Goal: Check status: Check status

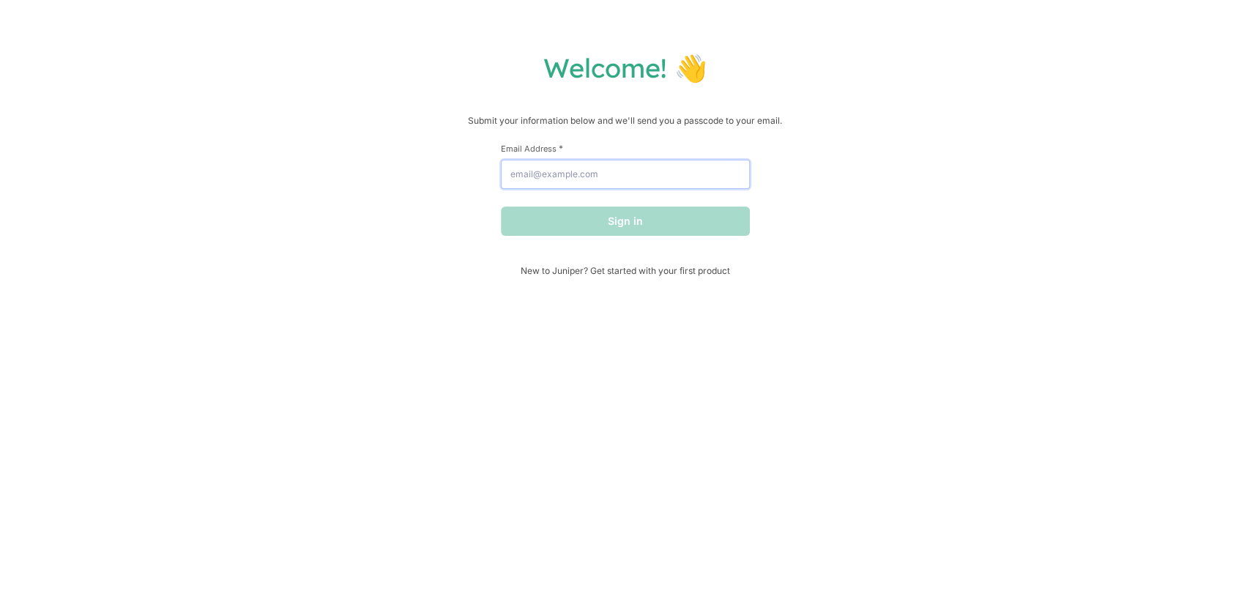
click at [580, 177] on input "Email Address *" at bounding box center [625, 174] width 249 height 29
type input "[PERSON_NAME][EMAIL_ADDRESS][DOMAIN_NAME]"
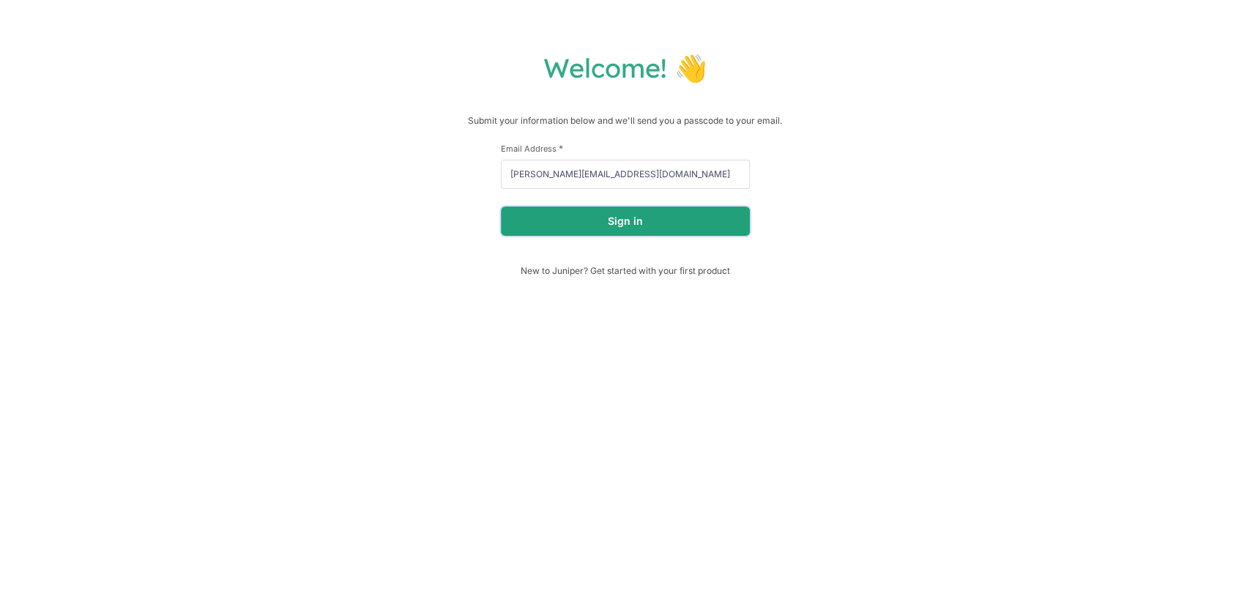
click at [581, 221] on button "Sign in" at bounding box center [625, 220] width 249 height 29
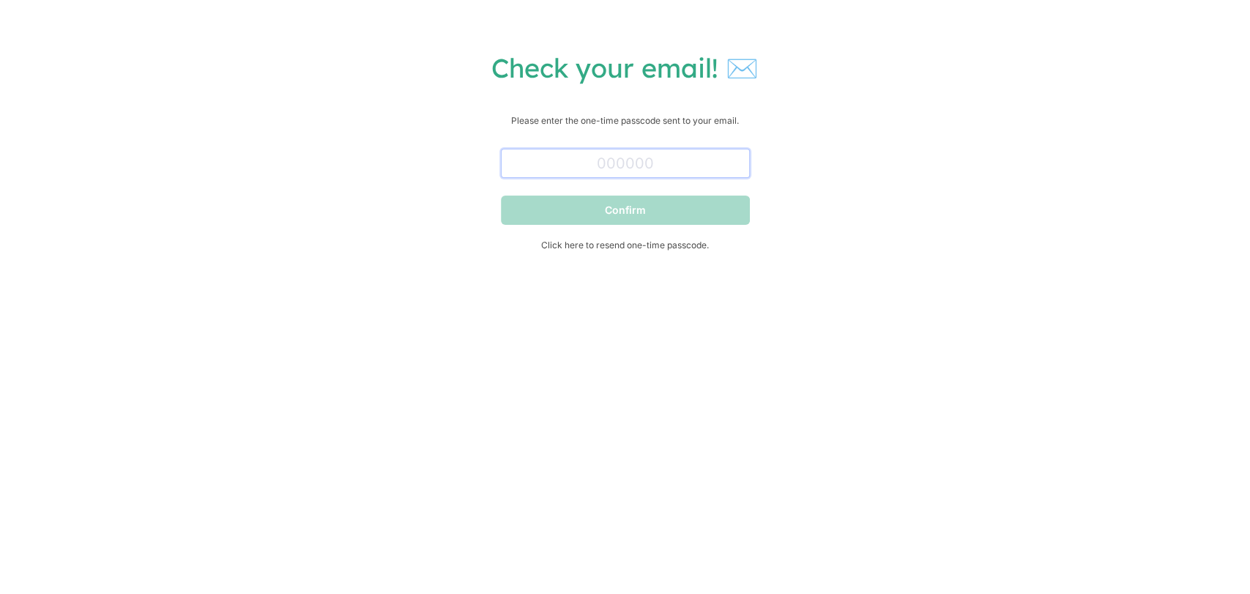
click at [614, 168] on input "text" at bounding box center [625, 163] width 249 height 29
paste input "990684"
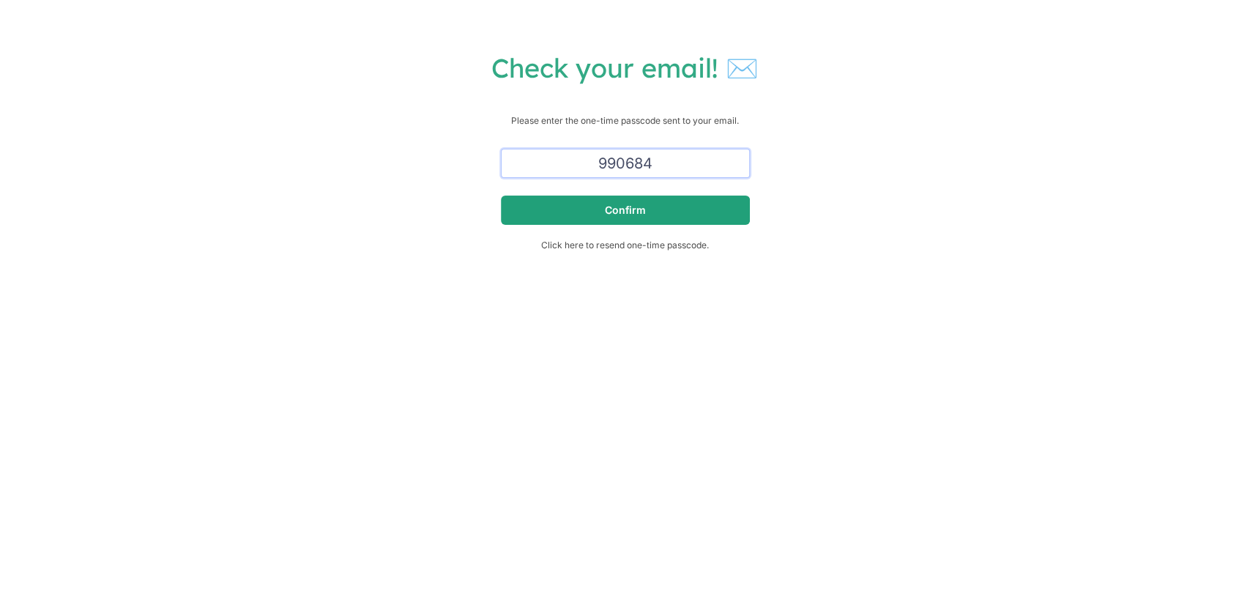
type input "990684"
click at [567, 216] on button "Confirm" at bounding box center [625, 210] width 249 height 29
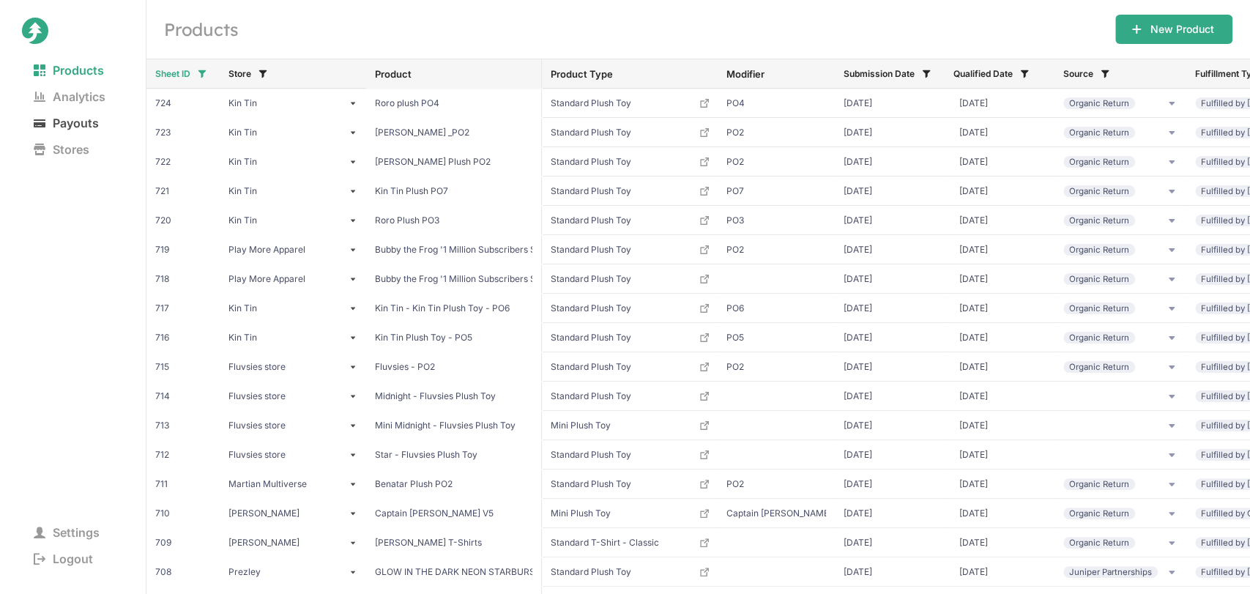
click at [95, 120] on span "Payouts" at bounding box center [66, 123] width 89 height 21
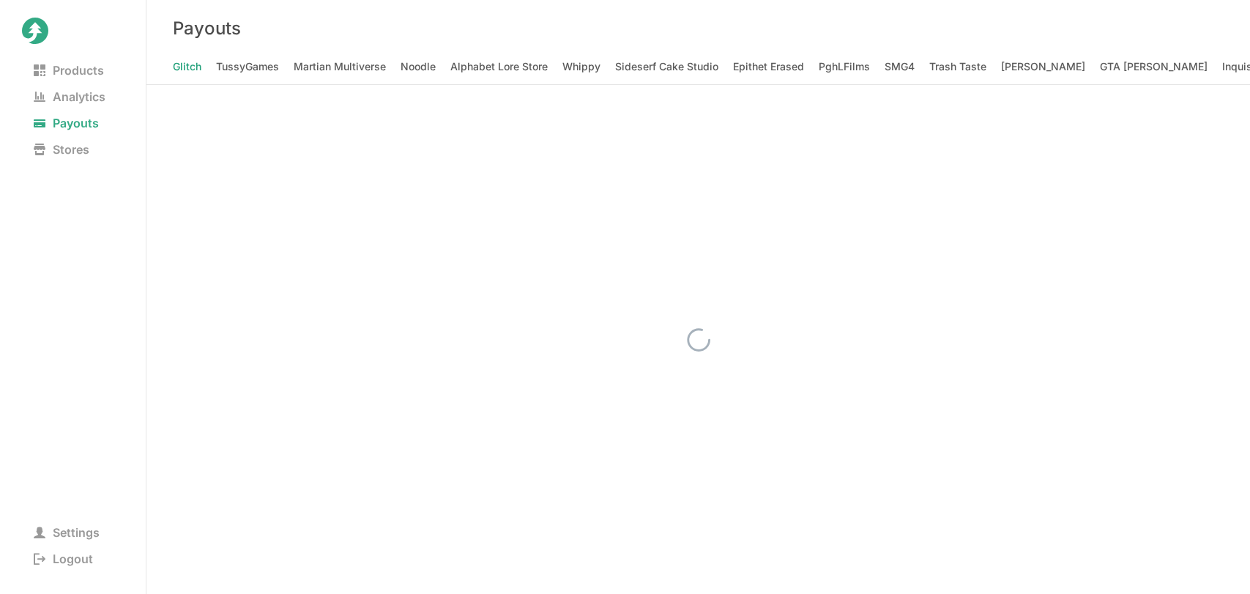
scroll to position [0, 4036]
click at [975, 62] on Elizabeth "[PERSON_NAME] [PERSON_NAME]" at bounding box center [1060, 66] width 171 height 21
click at [64, 561] on span "Logout" at bounding box center [63, 558] width 83 height 21
